Goal: Task Accomplishment & Management: Complete application form

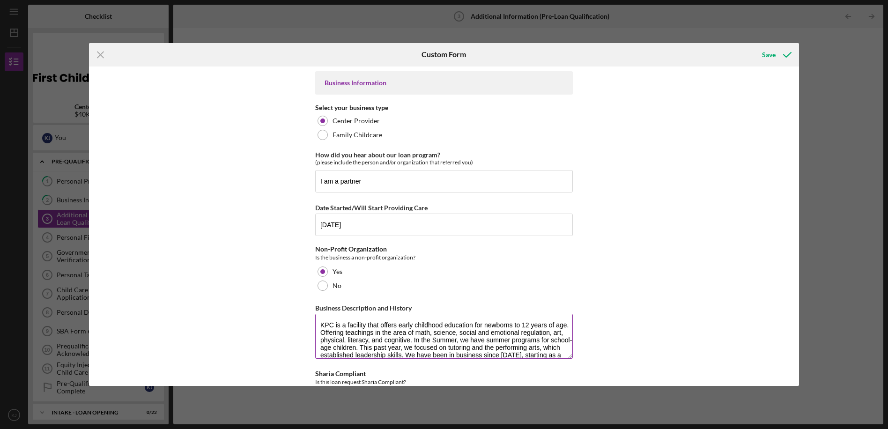
scroll to position [30, 0]
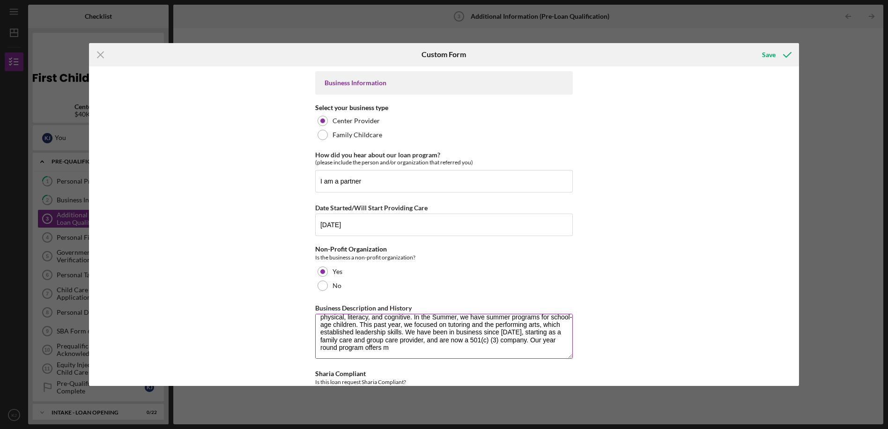
click at [465, 345] on textarea "KPC is a facility that offers early childhood education for newborns to 12 year…" at bounding box center [443, 336] width 257 height 45
click at [467, 345] on textarea "KPC is a facility that offers early childhood education for newborns to 12 year…" at bounding box center [443, 336] width 257 height 45
drag, startPoint x: 457, startPoint y: 351, endPoint x: 451, endPoint y: 352, distance: 6.2
click at [456, 351] on textarea "KPC is a facility that offers early childhood education for newborns to 12 year…" at bounding box center [443, 336] width 257 height 45
click at [460, 342] on textarea "KPC is a facility that offers early childhood education for newborns to 12 year…" at bounding box center [443, 336] width 257 height 45
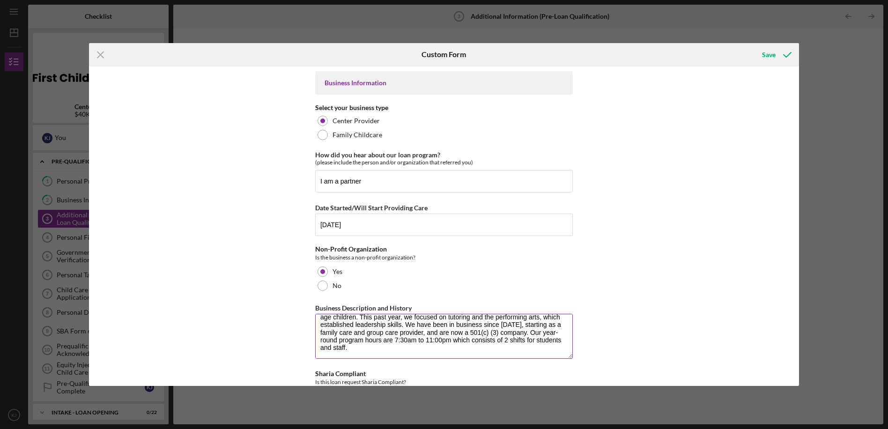
click at [470, 343] on textarea "KPC is a facility that offers early childhood education for newborns to 12 year…" at bounding box center [443, 336] width 257 height 45
click at [475, 339] on textarea "KPC is a facility that offers early childhood education for newborns to 12 year…" at bounding box center [443, 336] width 257 height 45
click at [468, 341] on textarea "KPC is a facility that offers early childhood education for newborns to 12 year…" at bounding box center [443, 336] width 257 height 45
click at [503, 340] on textarea "KPC is a facility that offers early childhood education for newborns to 12 year…" at bounding box center [443, 336] width 257 height 45
click at [532, 342] on textarea "KPC is a facility that offers early childhood education for newborns to 12 year…" at bounding box center [443, 336] width 257 height 45
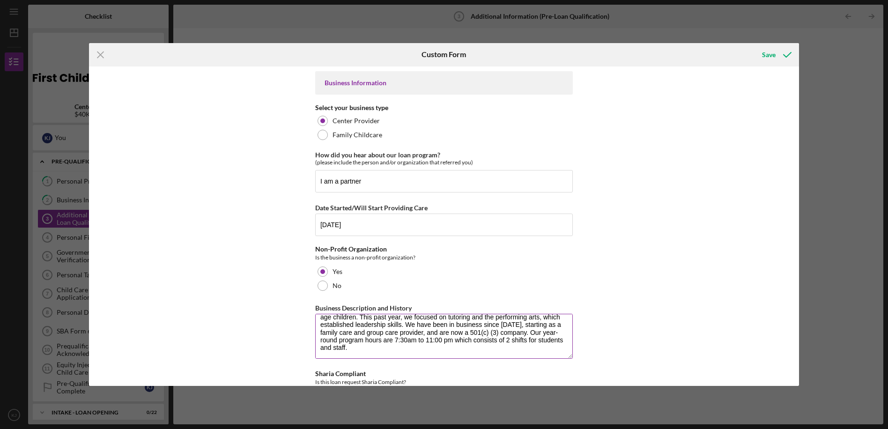
click at [532, 343] on textarea "KPC is a facility that offers early childhood education for newborns to 12 year…" at bounding box center [443, 336] width 257 height 45
click at [528, 339] on textarea "KPC is a facility that offers early childhood education for newborns to 12 year…" at bounding box center [443, 336] width 257 height 45
click at [531, 342] on textarea "KPC is a facility that offers early childhood education for newborns to 12 year…" at bounding box center [443, 336] width 257 height 45
click at [475, 342] on textarea "KPC is a facility that offers early childhood education for newborns to 12 year…" at bounding box center [443, 336] width 257 height 45
click at [442, 348] on textarea "KPC is a facility that offers early childhood education for newborns to 12 year…" at bounding box center [443, 336] width 257 height 45
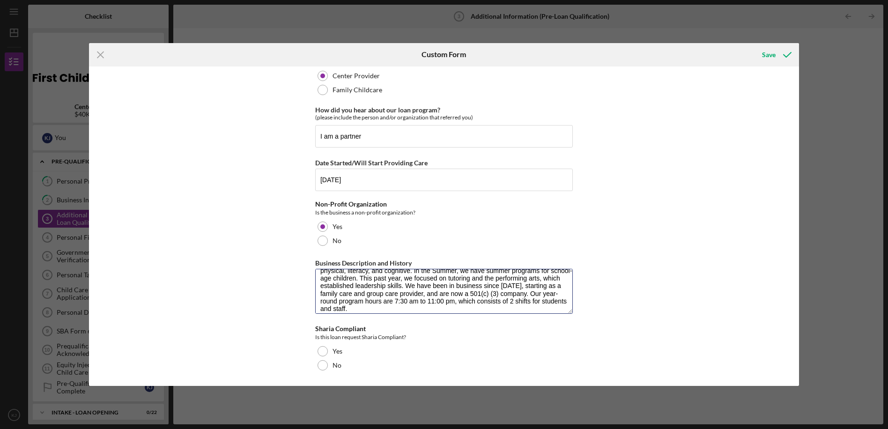
scroll to position [38, 0]
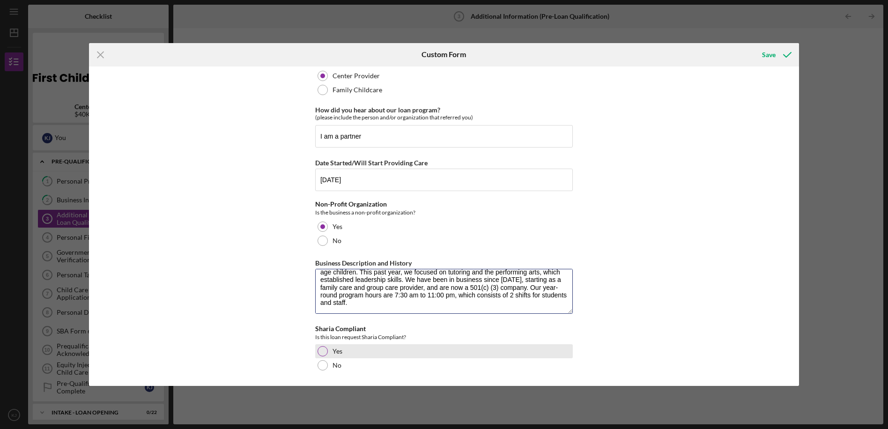
type textarea "KPC is a facility that offers early childhood education for newborns to 12 year…"
click at [323, 352] on div at bounding box center [322, 351] width 10 height 10
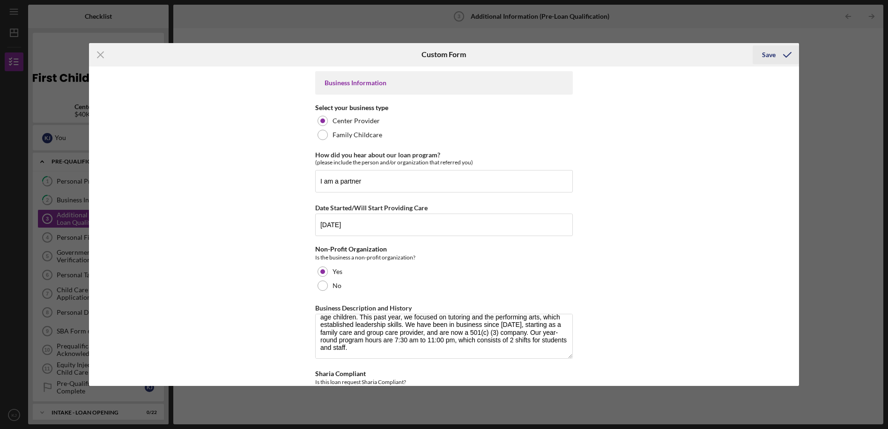
click at [765, 57] on div "Save" at bounding box center [769, 54] width 14 height 19
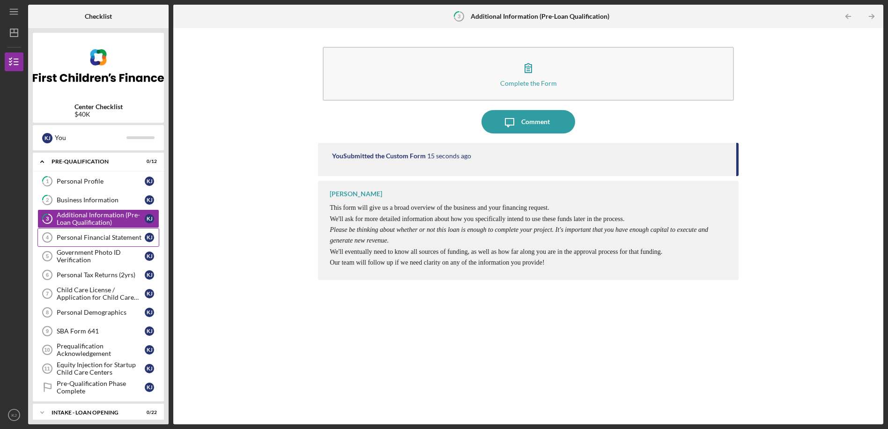
click at [90, 240] on div "Personal Financial Statement" at bounding box center [101, 237] width 88 height 7
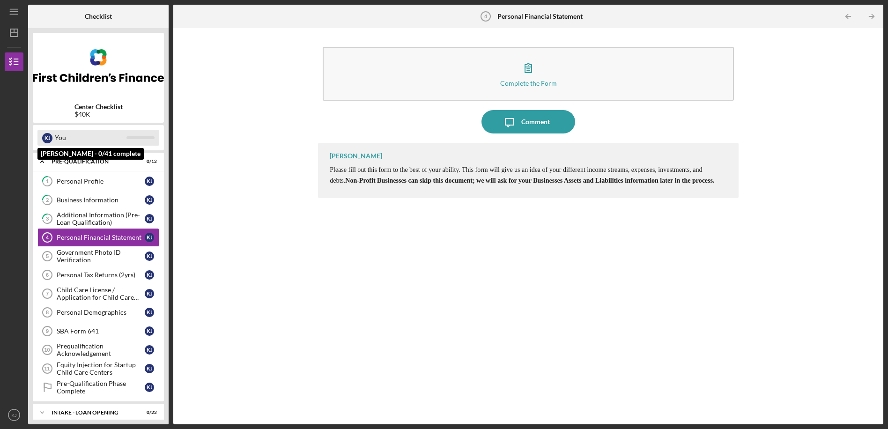
click at [80, 138] on div "You" at bounding box center [91, 138] width 72 height 16
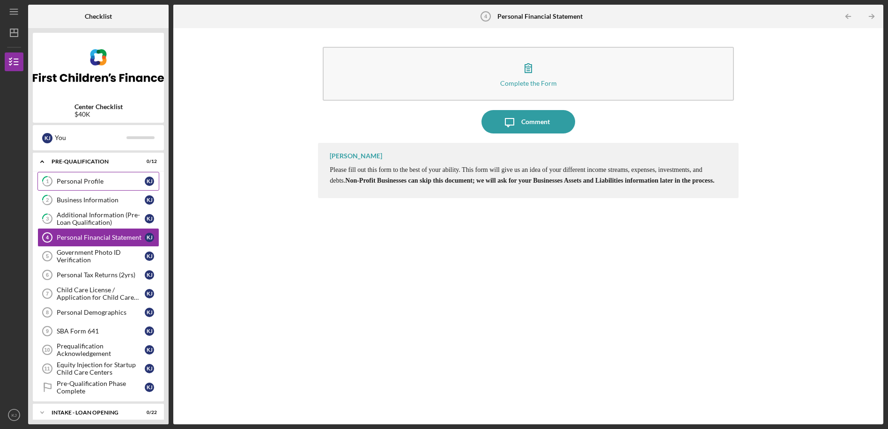
click at [67, 182] on div "Personal Profile" at bounding box center [101, 180] width 88 height 7
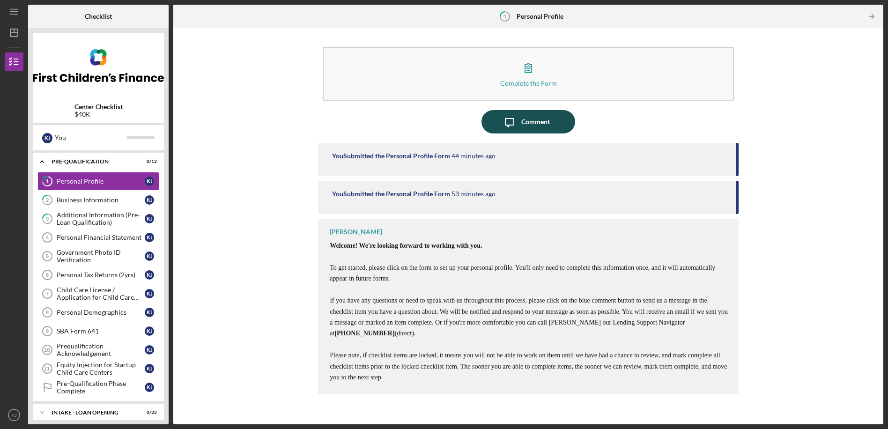
click at [524, 121] on div "Comment" at bounding box center [535, 121] width 29 height 23
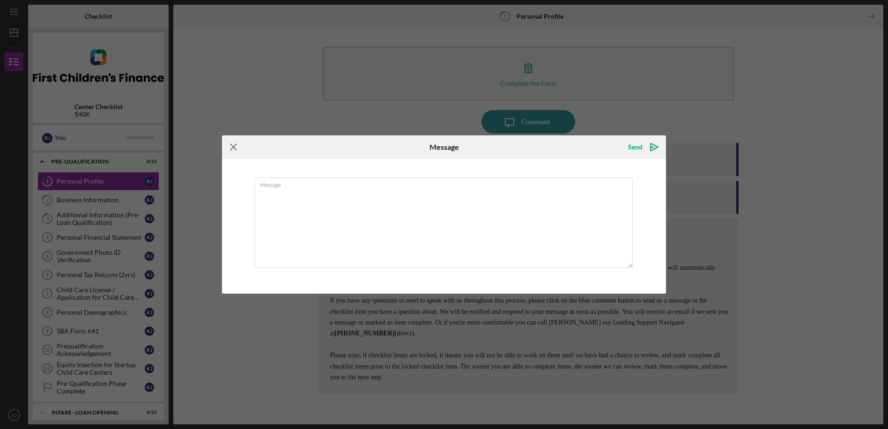
click at [230, 144] on icon "Icon/Menu Close" at bounding box center [233, 146] width 23 height 23
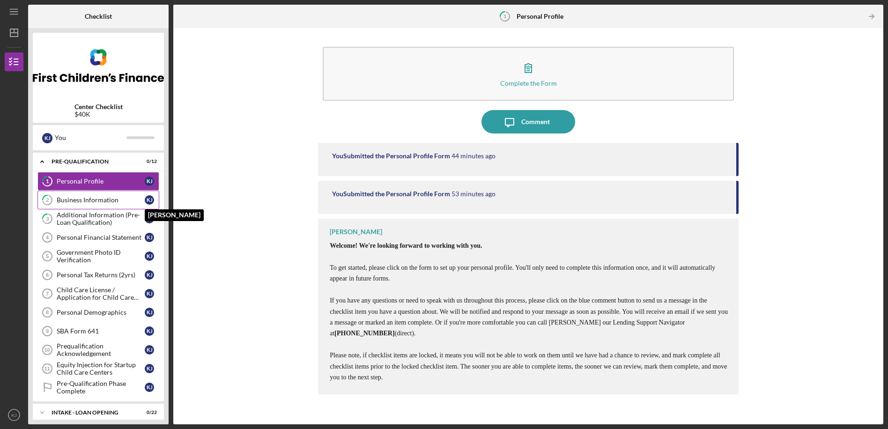
click at [148, 201] on div "K J" at bounding box center [149, 199] width 9 height 9
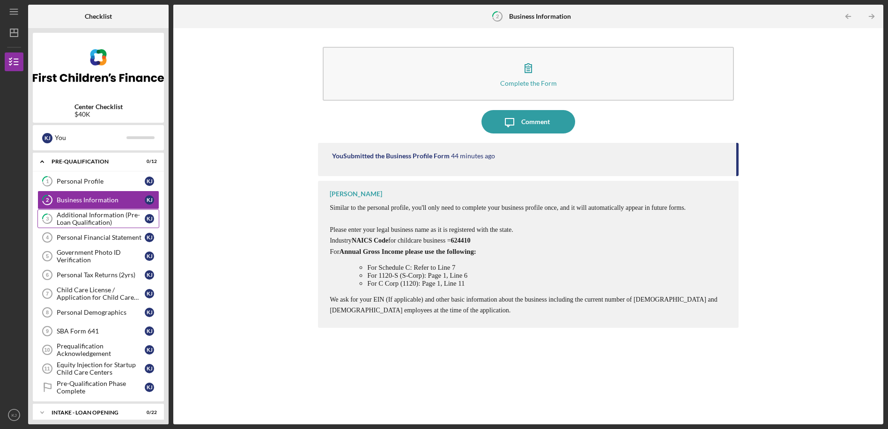
click at [137, 218] on div "Additional Information (Pre-Loan Qualification)" at bounding box center [101, 218] width 88 height 15
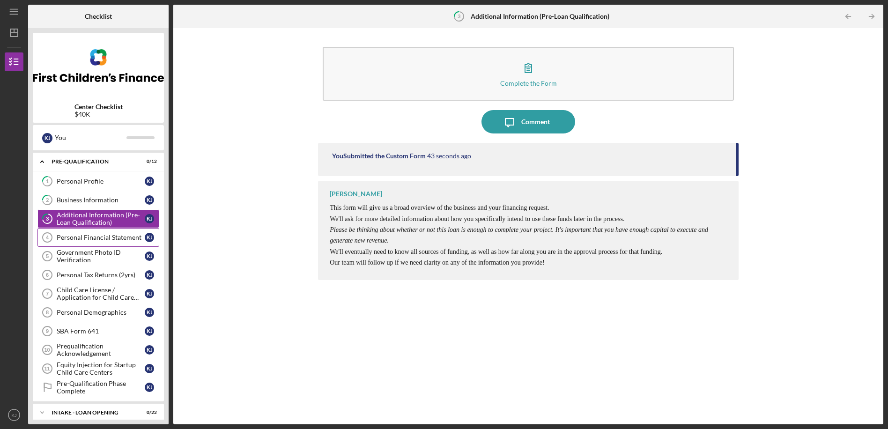
click at [115, 241] on div "Personal Financial Statement" at bounding box center [101, 237] width 88 height 7
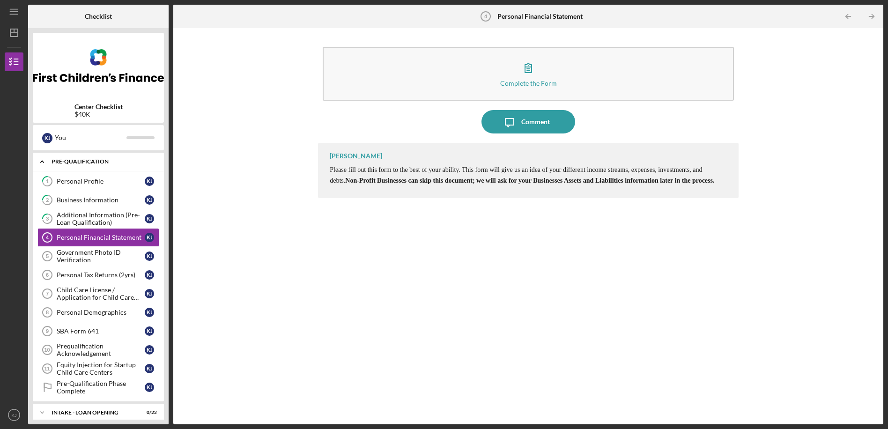
click at [44, 162] on polyline at bounding box center [42, 162] width 3 height 2
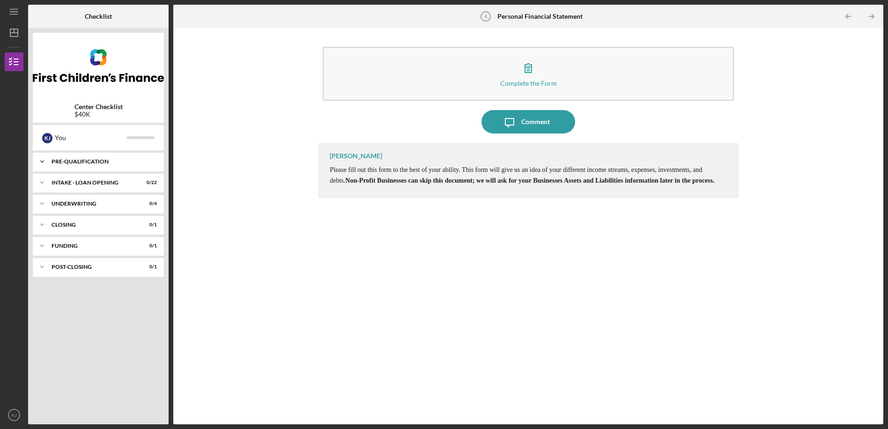
click at [74, 161] on div "Pre-Qualification" at bounding box center [101, 162] width 101 height 6
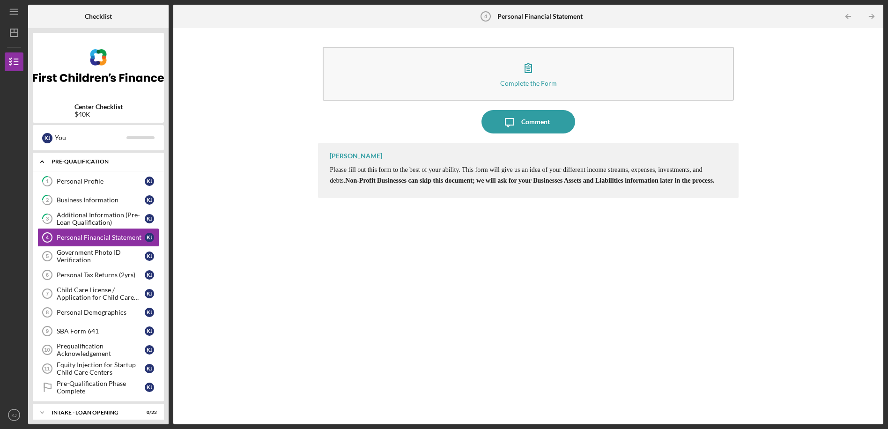
click at [41, 159] on icon "Icon/Expander" at bounding box center [42, 161] width 19 height 19
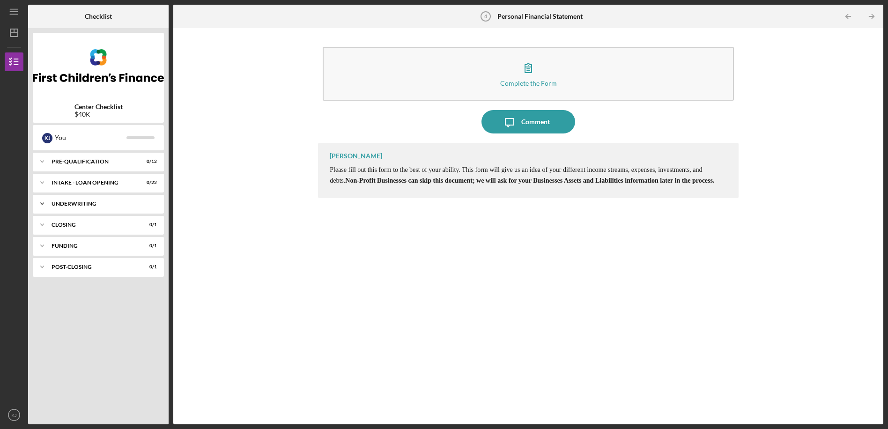
click at [58, 206] on div "Icon/Expander UNDERWRITING 0 / 4" at bounding box center [98, 203] width 131 height 19
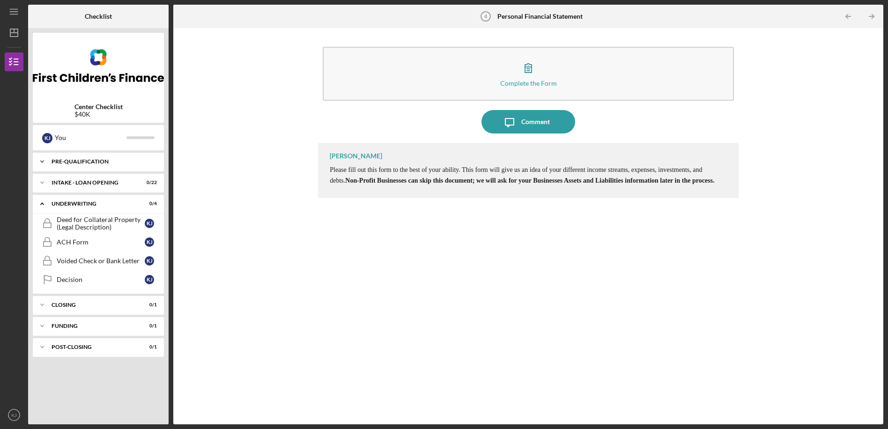
click at [42, 158] on icon "Icon/Expander" at bounding box center [42, 161] width 19 height 19
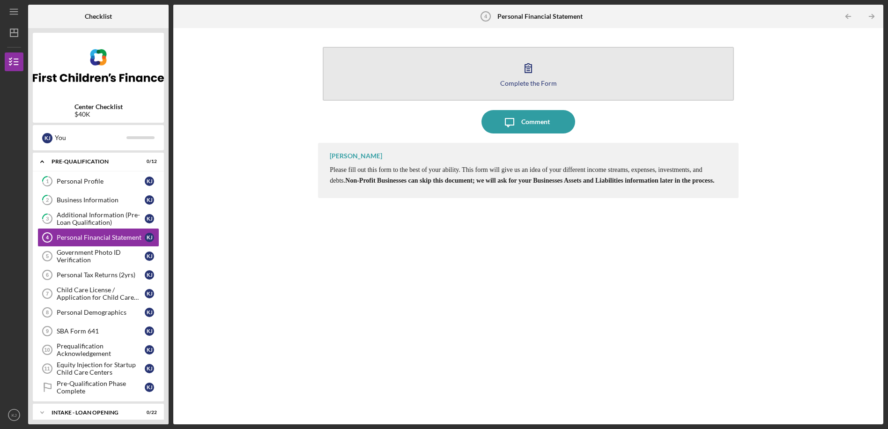
click at [525, 73] on icon "button" at bounding box center [528, 68] width 7 height 9
click at [526, 70] on icon "button" at bounding box center [527, 67] width 23 height 23
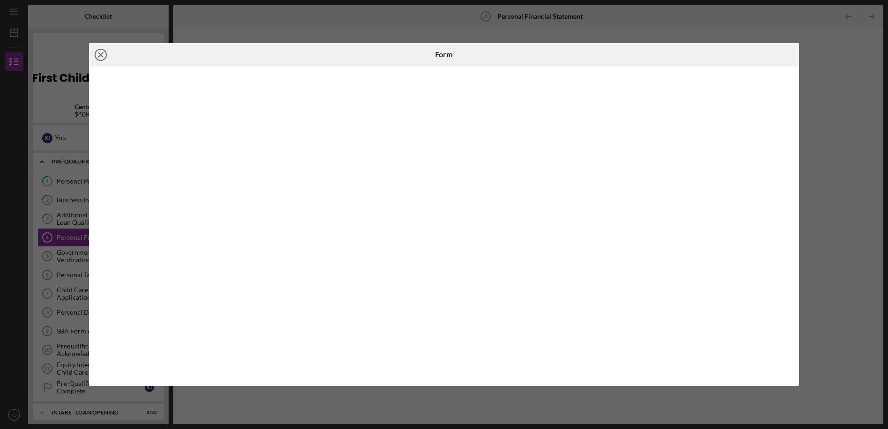
click at [100, 54] on line at bounding box center [100, 54] width 5 height 5
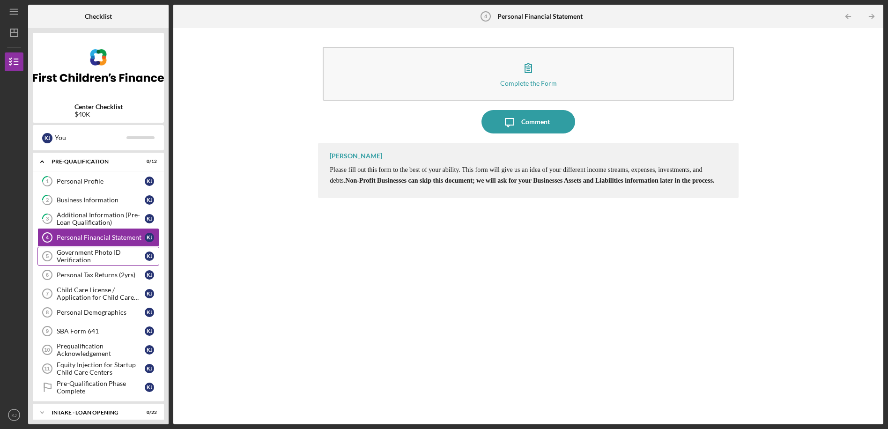
click at [62, 254] on div "Government Photo ID Verification" at bounding box center [101, 256] width 88 height 15
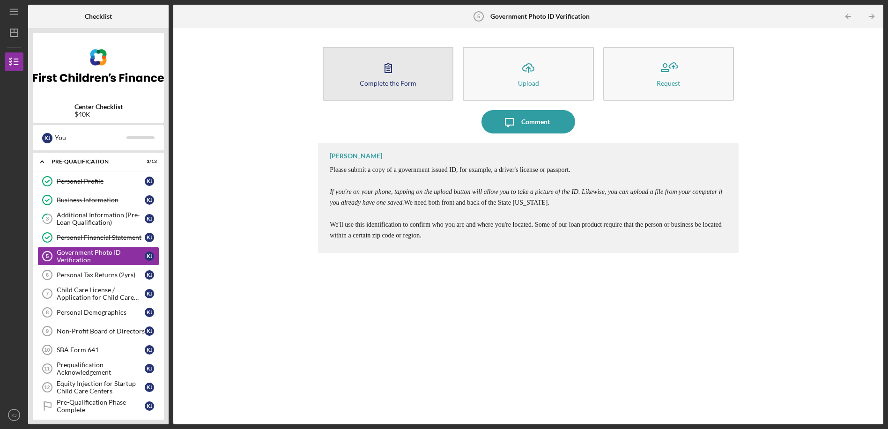
click at [386, 68] on icon "button" at bounding box center [387, 67] width 23 height 23
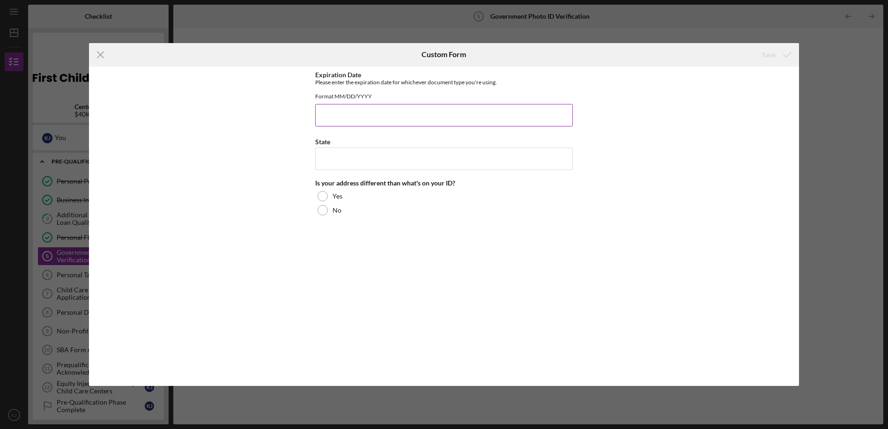
click at [347, 125] on input "Expiration Date" at bounding box center [443, 115] width 257 height 22
type input "[DATE]"
click at [333, 156] on input "State" at bounding box center [443, 158] width 257 height 22
type input "MI"
click at [327, 215] on div at bounding box center [322, 210] width 10 height 10
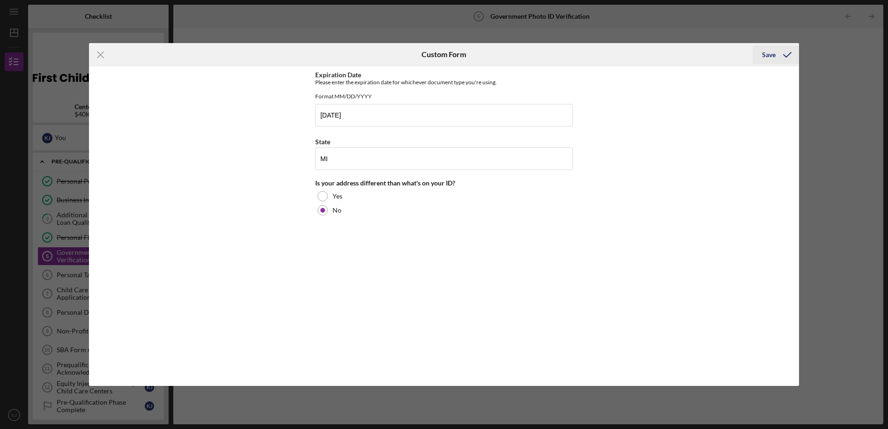
click at [763, 56] on div "Save" at bounding box center [769, 54] width 14 height 19
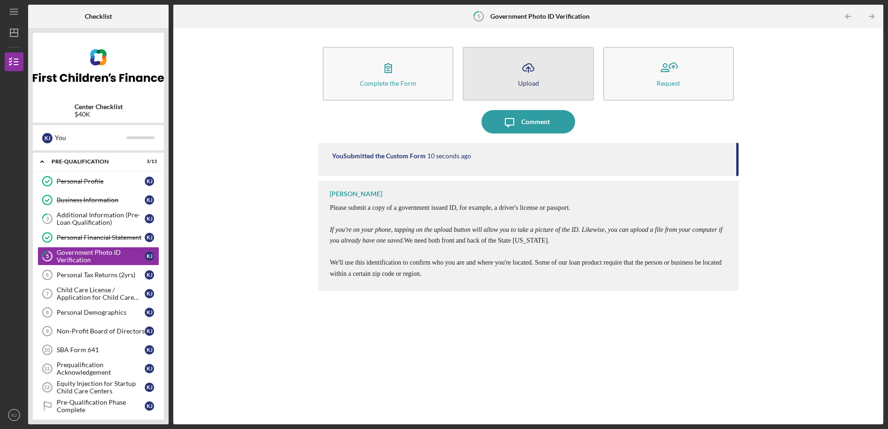
click at [528, 69] on icon "Icon/Upload" at bounding box center [527, 67] width 23 height 23
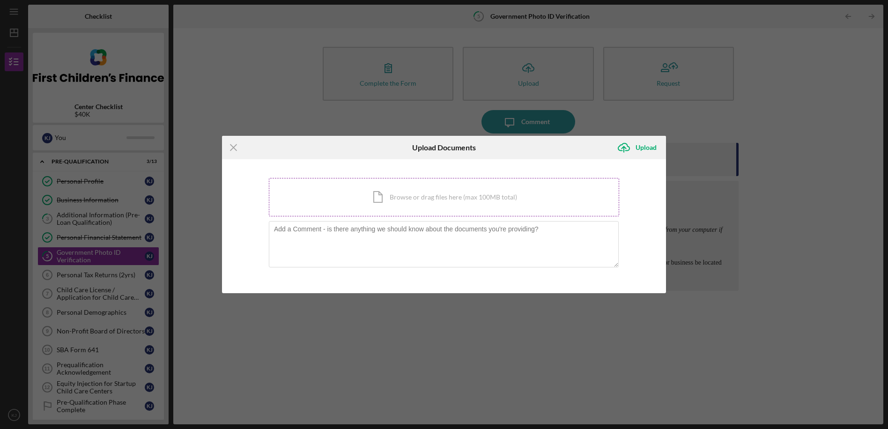
click at [393, 198] on div "Icon/Document Browse or drag files here (max 100MB total) Tap to choose files o…" at bounding box center [444, 197] width 350 height 38
click at [448, 195] on div "Icon/Document Browse or drag files here (max 100MB total) Tap to choose files o…" at bounding box center [444, 197] width 350 height 38
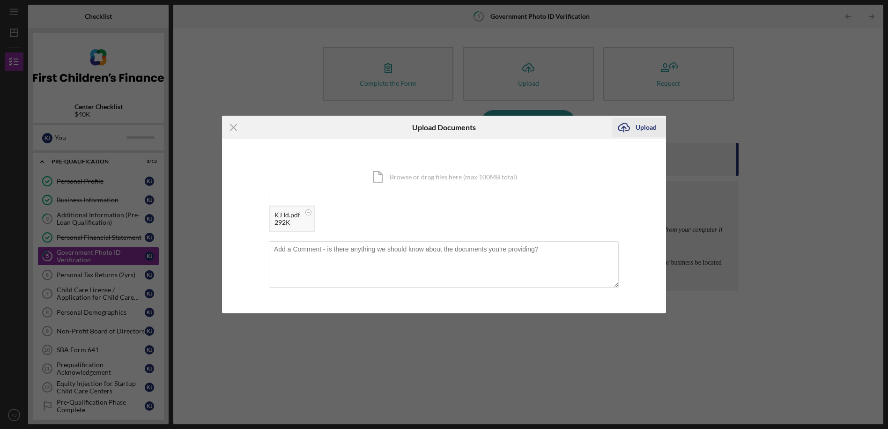
click at [648, 129] on div "Upload" at bounding box center [645, 127] width 21 height 19
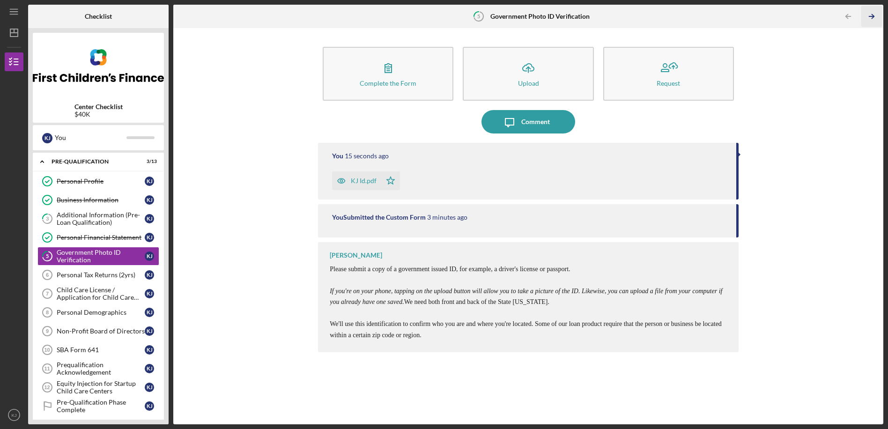
click at [870, 16] on line "button" at bounding box center [871, 16] width 5 height 0
